Goal: Information Seeking & Learning: Learn about a topic

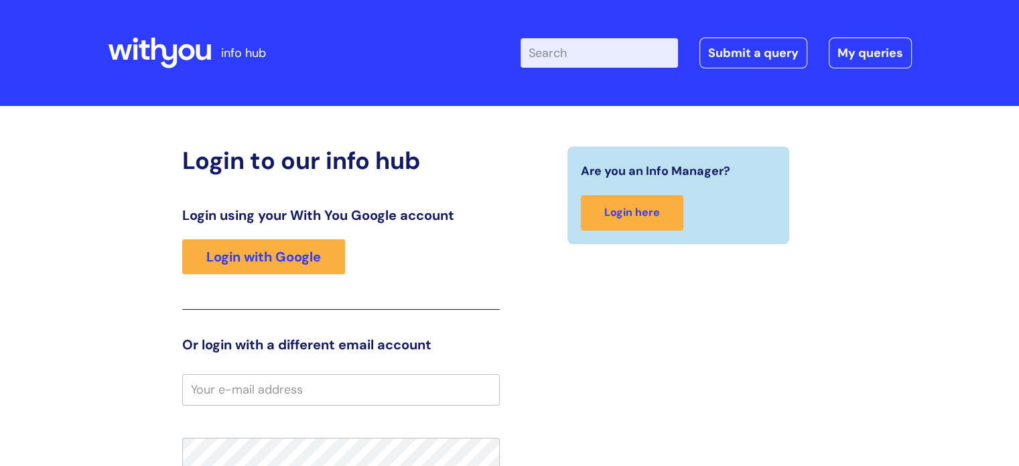
click at [560, 55] on input "Enter your search term here..." at bounding box center [599, 52] width 157 height 29
type input "Wellbeing"
click button "Search" at bounding box center [0, 0] width 0 height 0
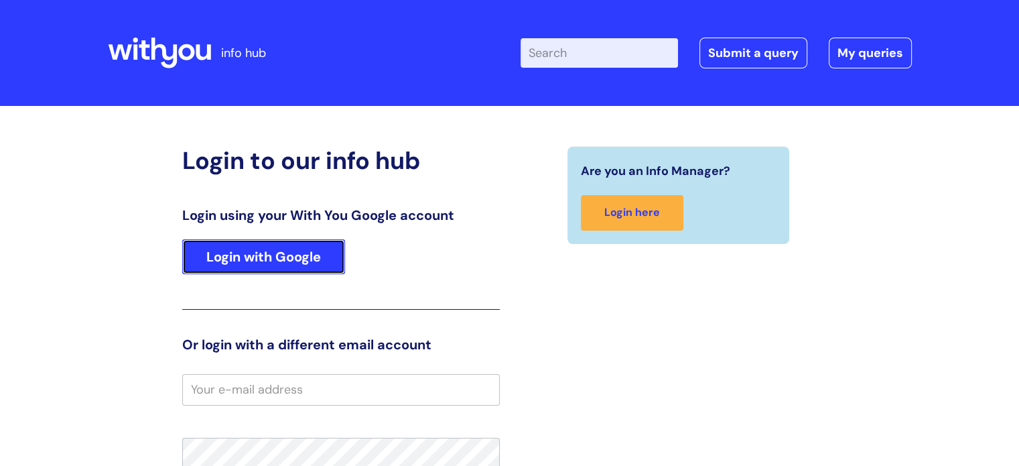
click at [306, 251] on link "Login with Google" at bounding box center [263, 256] width 163 height 35
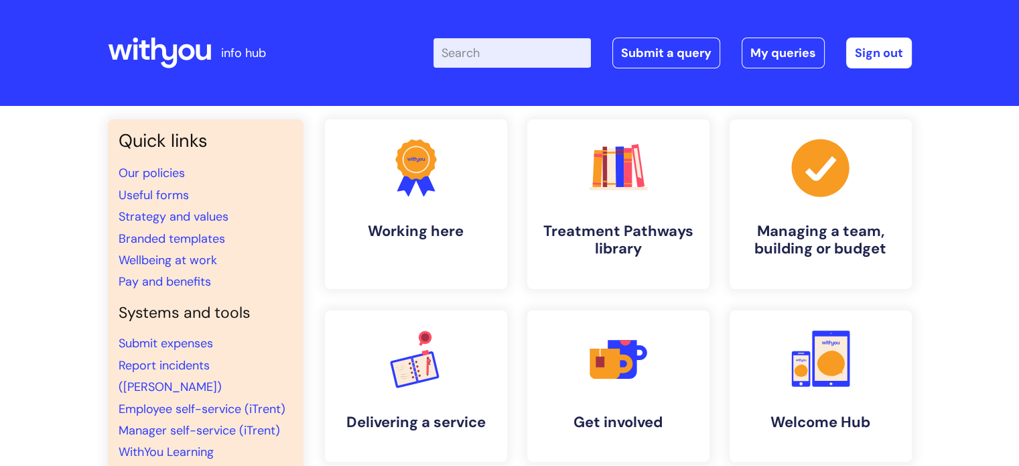
click at [466, 52] on input "Enter your search term here..." at bounding box center [511, 52] width 157 height 29
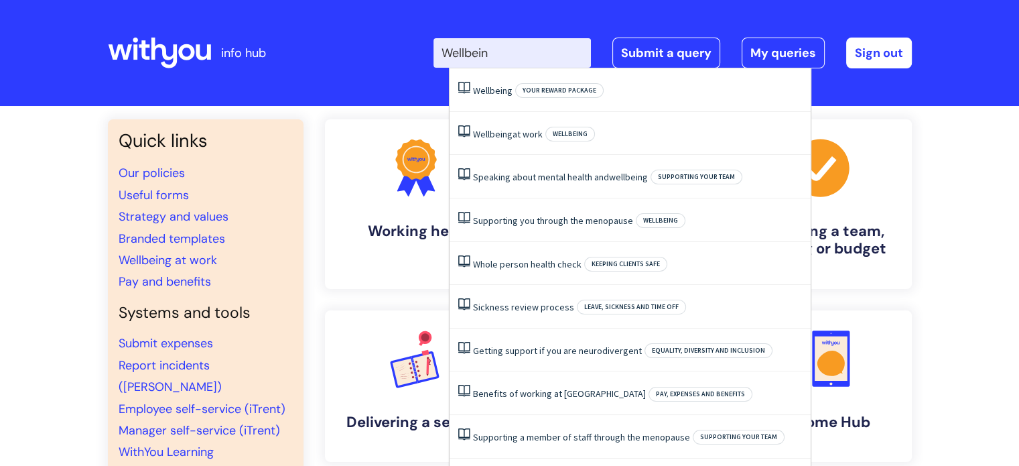
type input "Wellbeing"
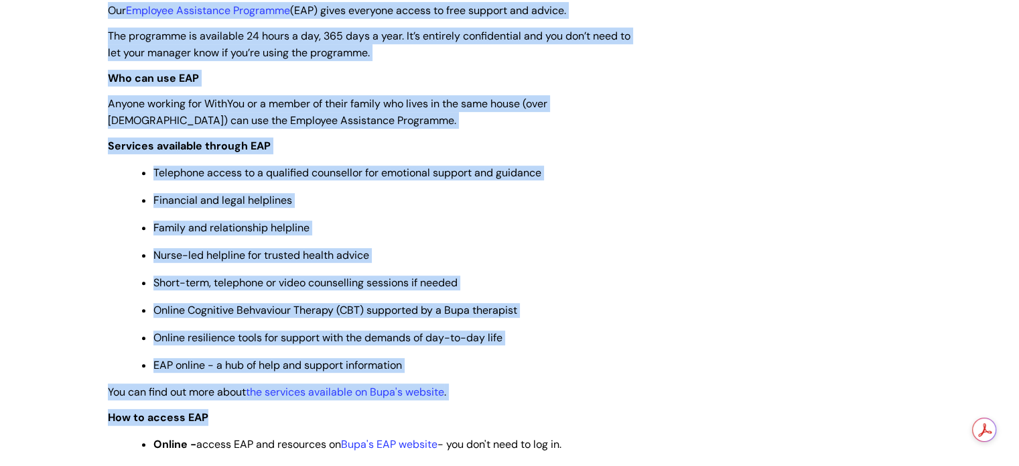
scroll to position [565, 0]
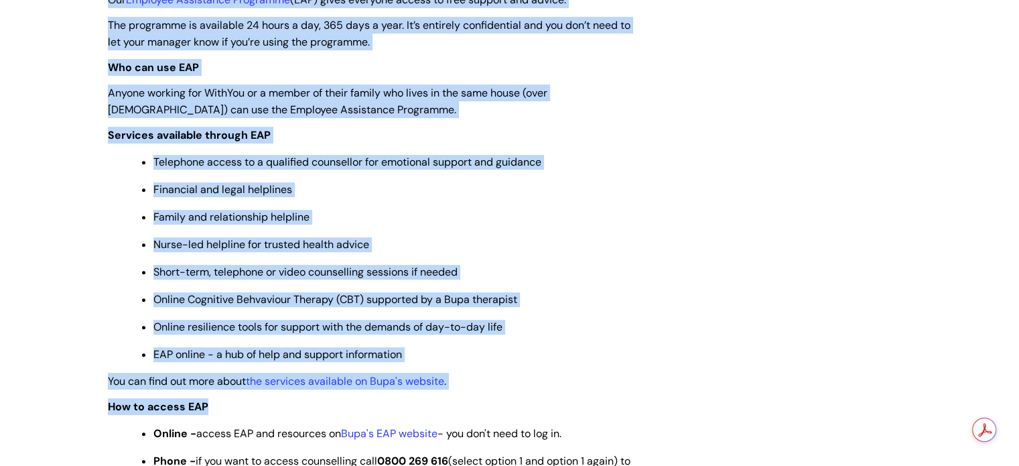
drag, startPoint x: 96, startPoint y: 40, endPoint x: 635, endPoint y: 403, distance: 649.6
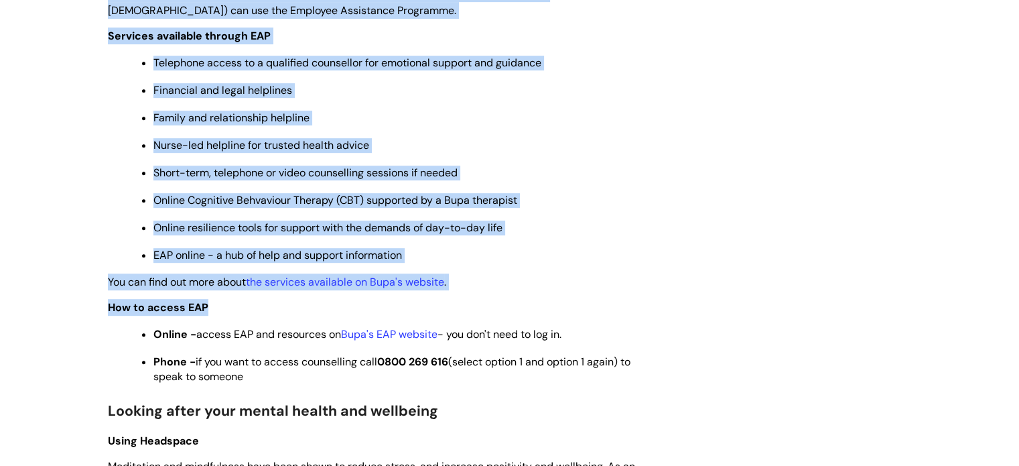
scroll to position [661, 0]
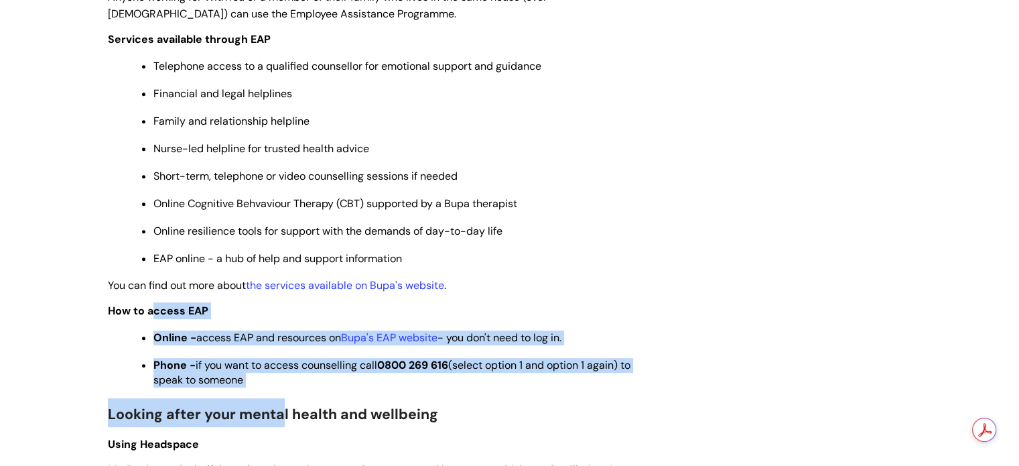
drag, startPoint x: 279, startPoint y: 409, endPoint x: 150, endPoint y: 310, distance: 162.0
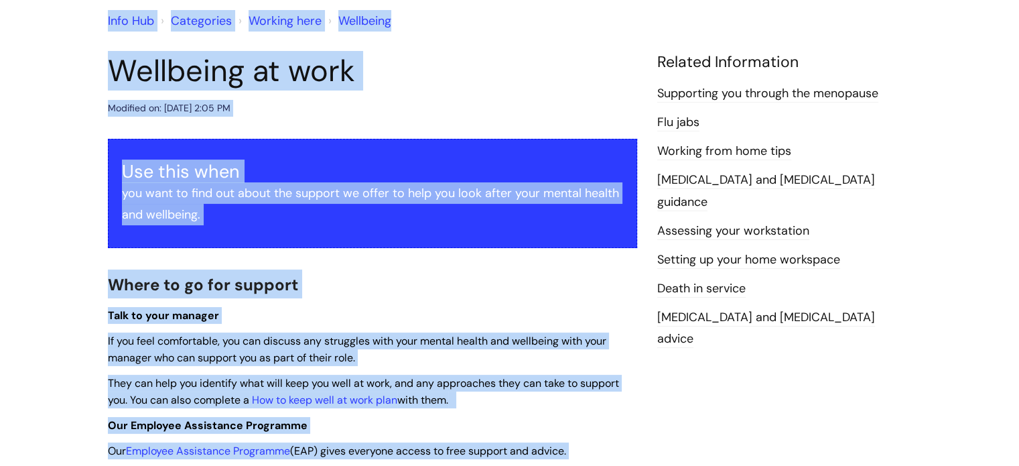
scroll to position [0, 0]
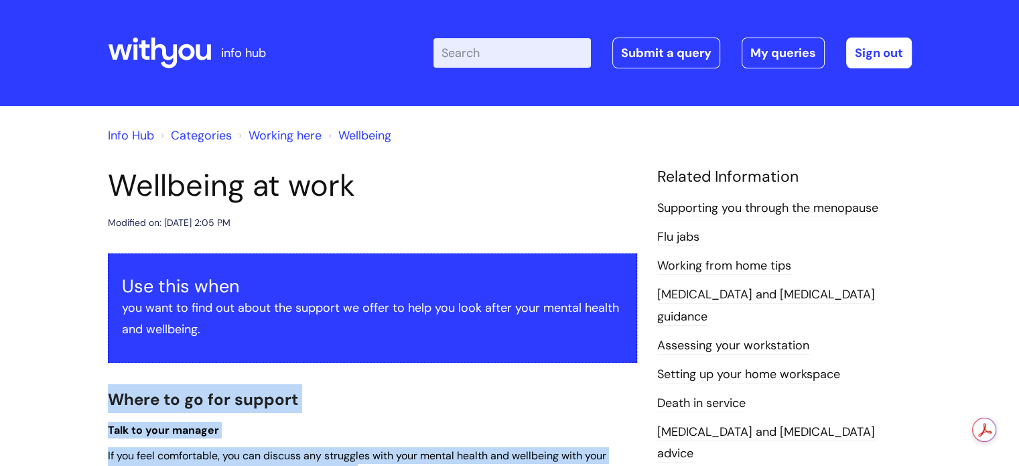
drag, startPoint x: 437, startPoint y: 424, endPoint x: 84, endPoint y: 393, distance: 353.7
copy div "Where to go for support Talk to your manager If you feel comfortable, you can d…"
